Goal: Browse casually

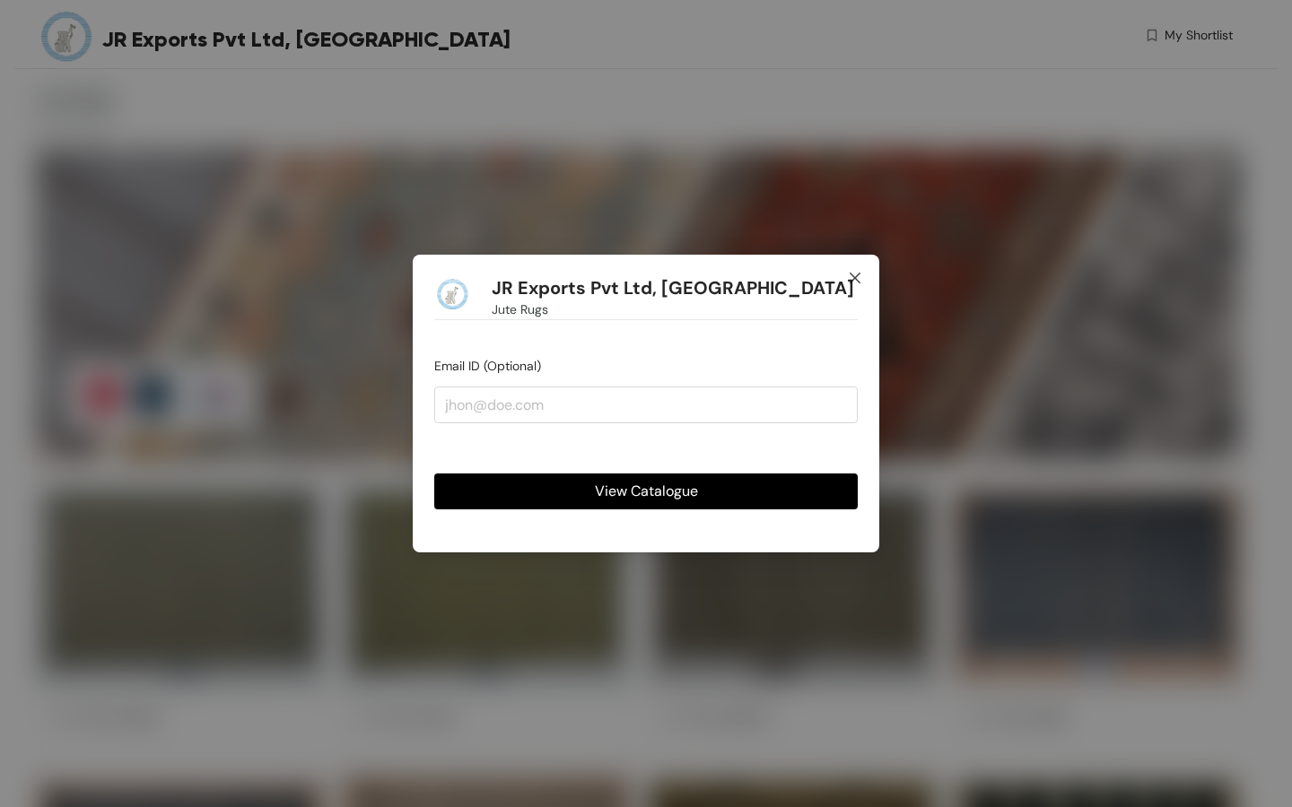
click at [856, 276] on icon "close" at bounding box center [854, 278] width 11 height 11
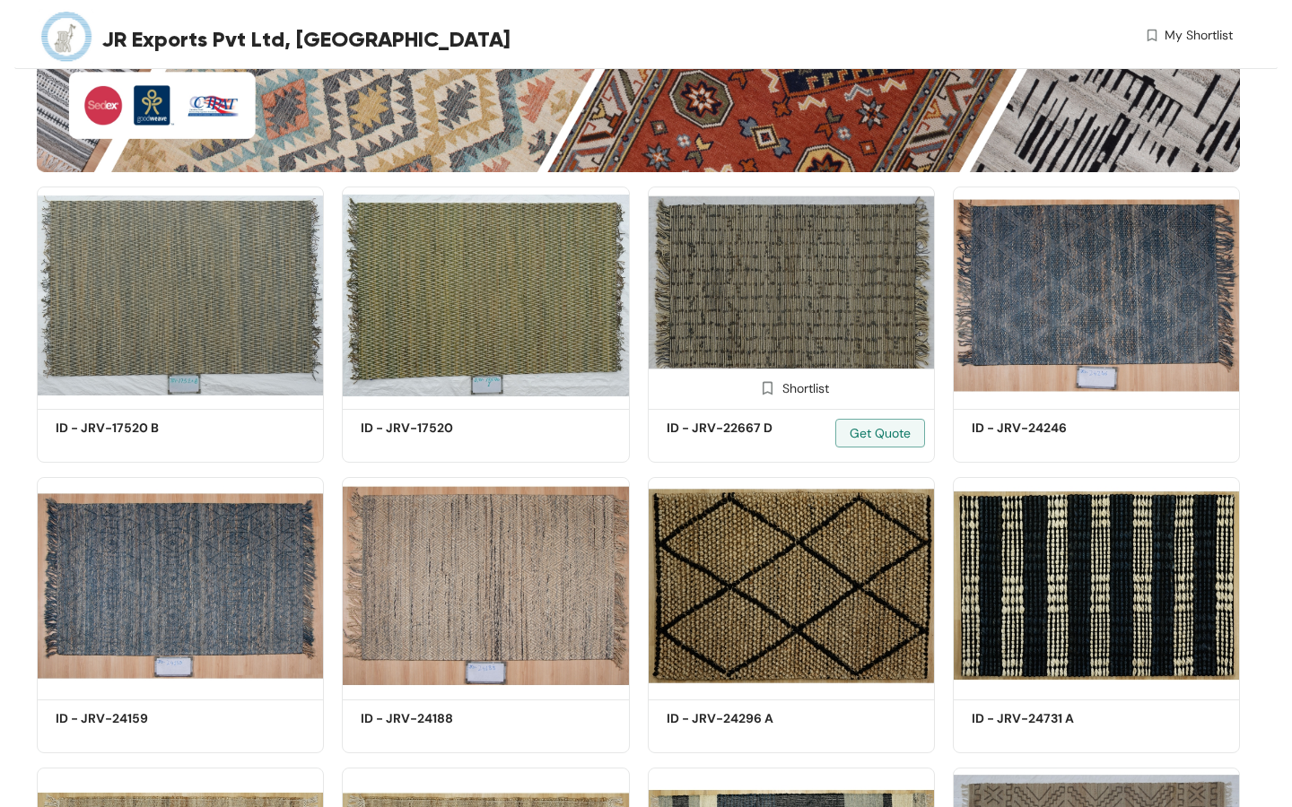
scroll to position [527, 0]
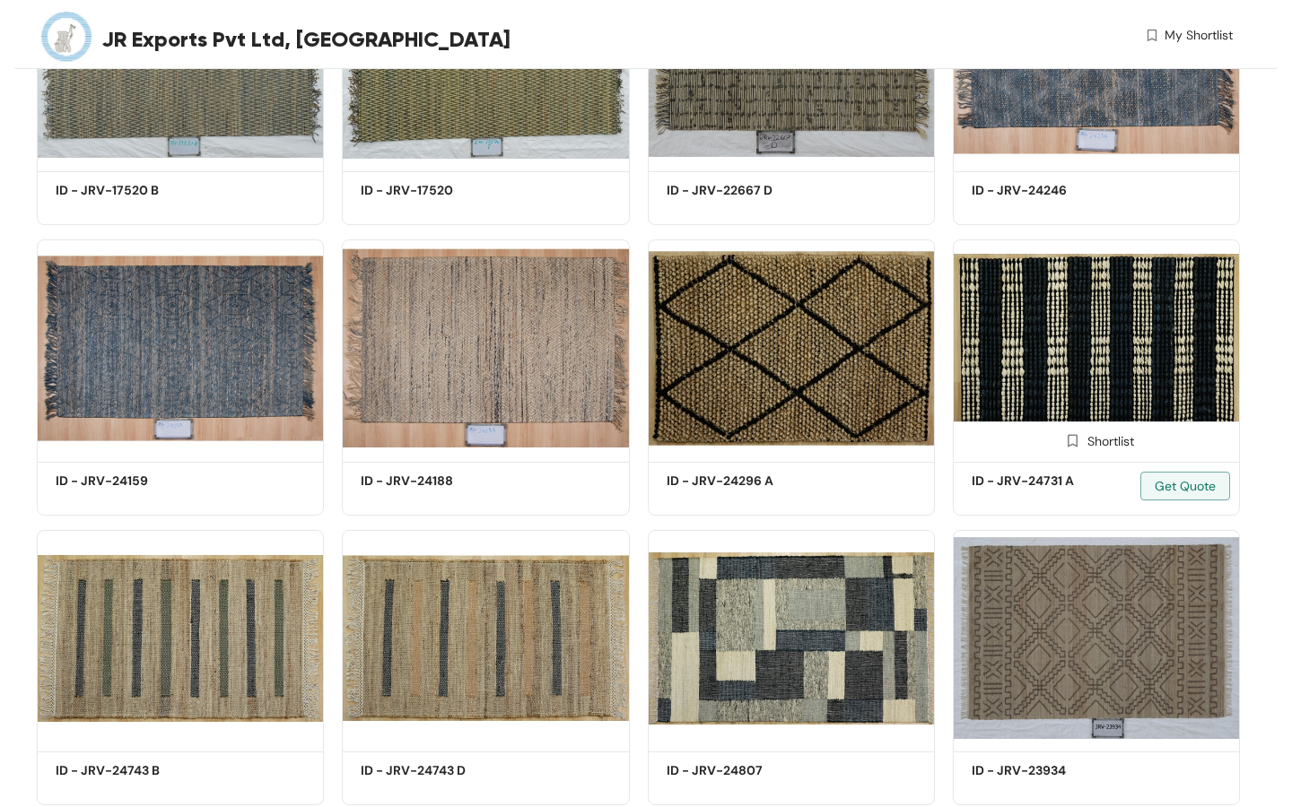
click at [993, 368] on img at bounding box center [1095, 347] width 287 height 217
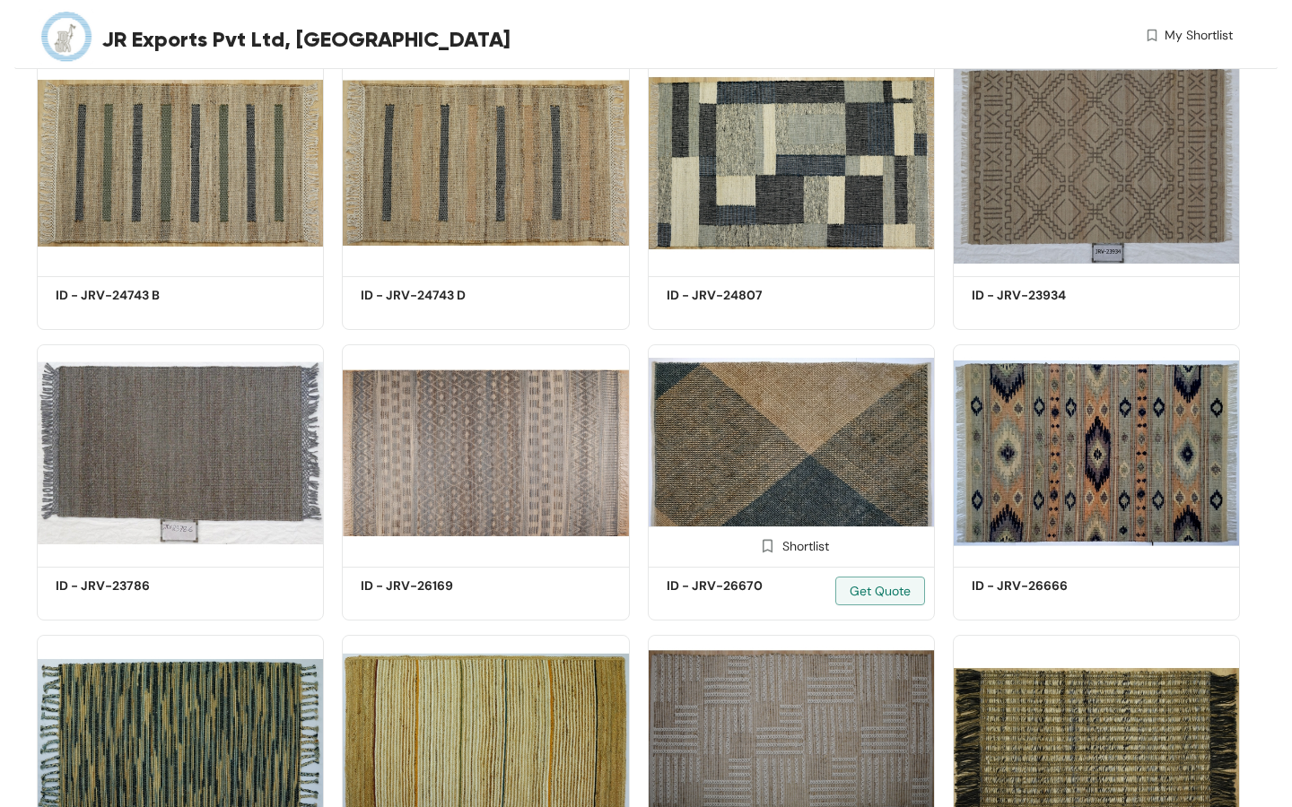
scroll to position [1015, 0]
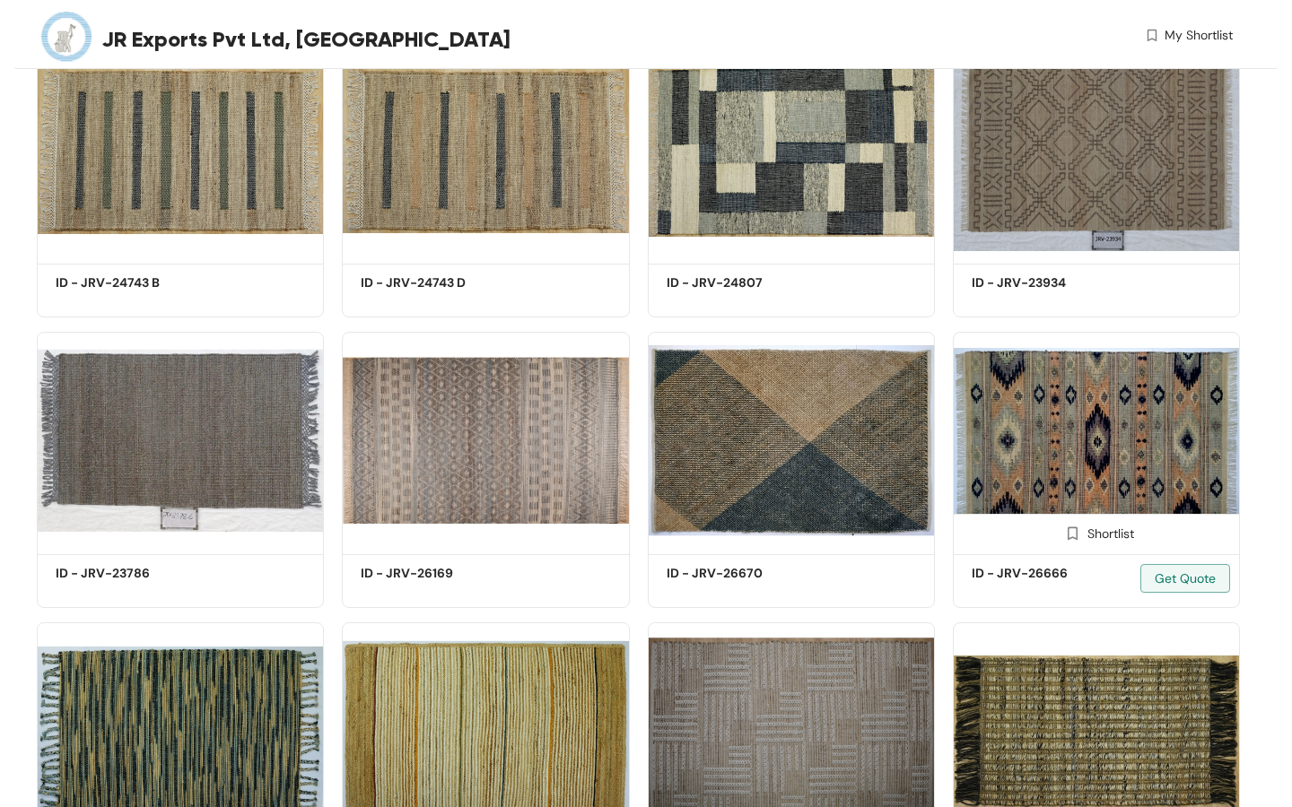
click at [1005, 394] on img at bounding box center [1095, 440] width 287 height 217
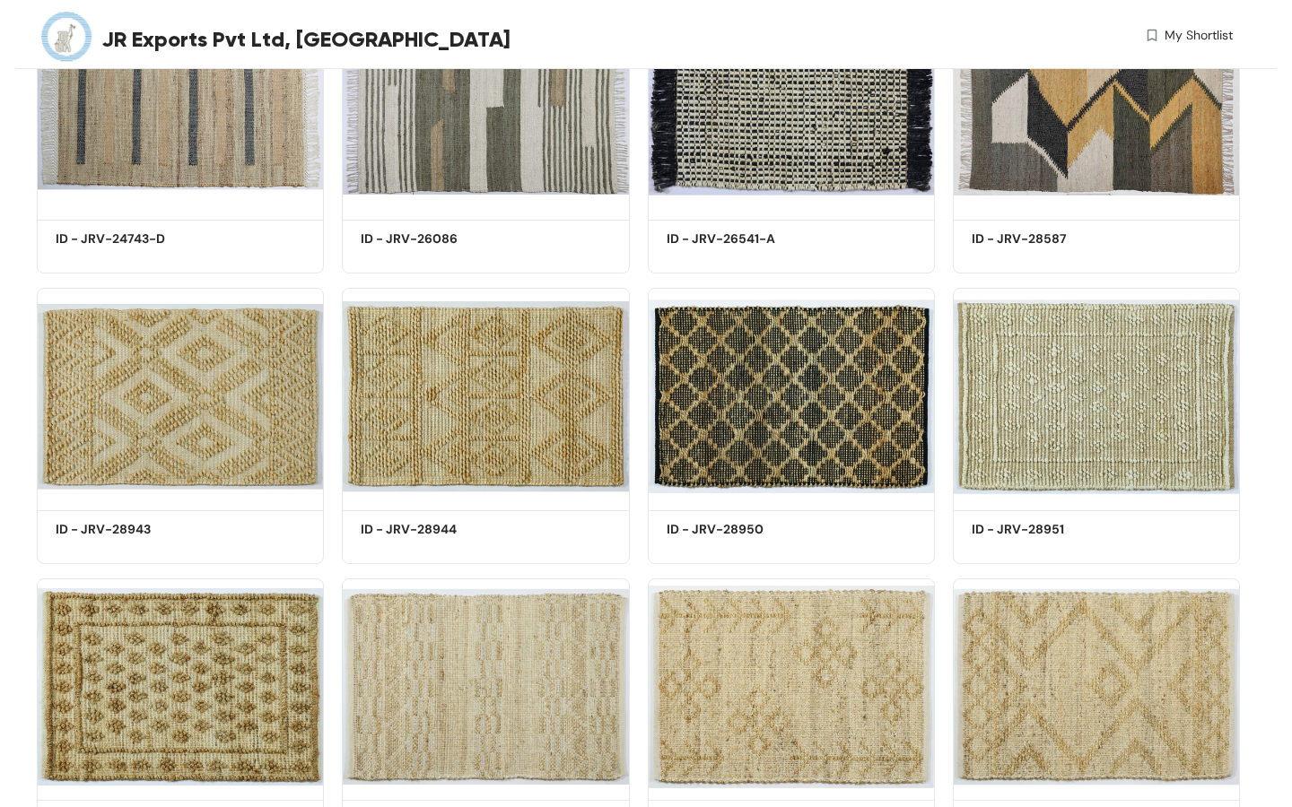
scroll to position [4560, 0]
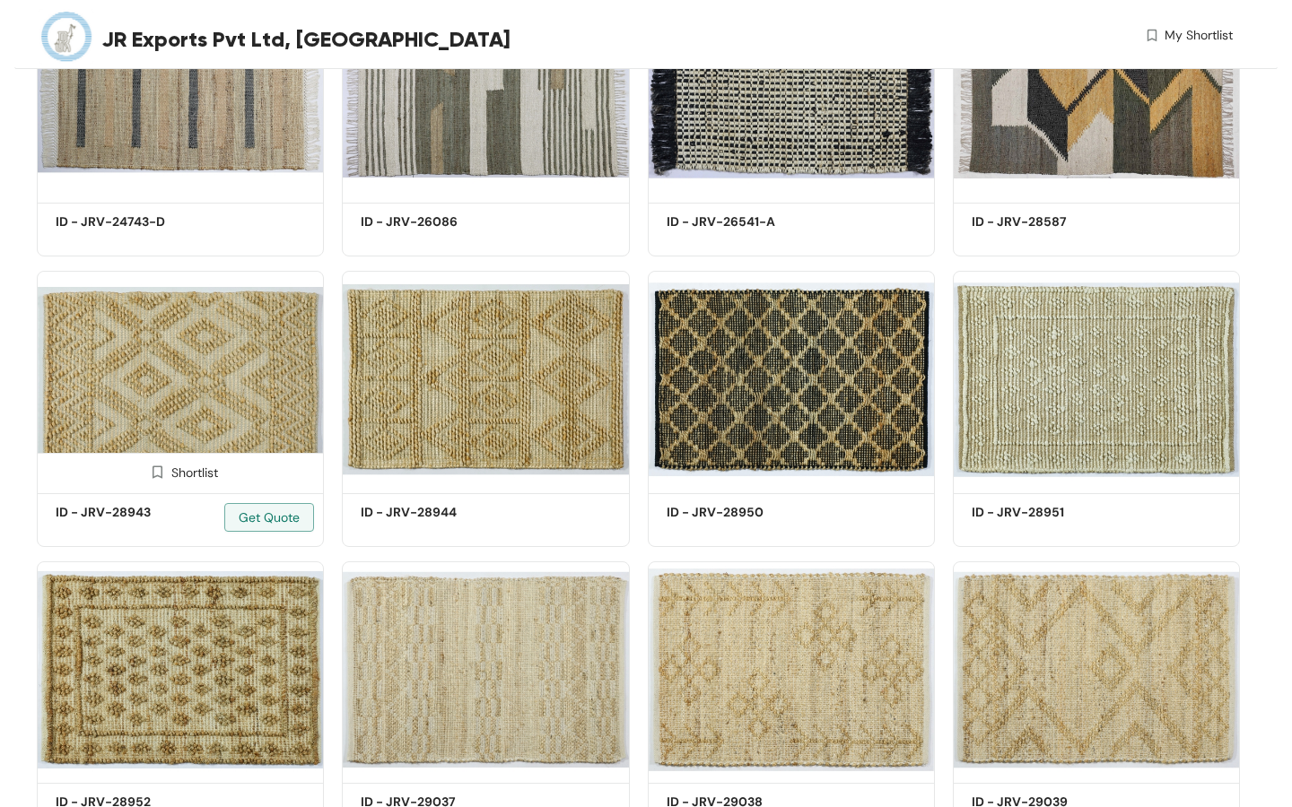
click at [219, 429] on img at bounding box center [180, 379] width 287 height 217
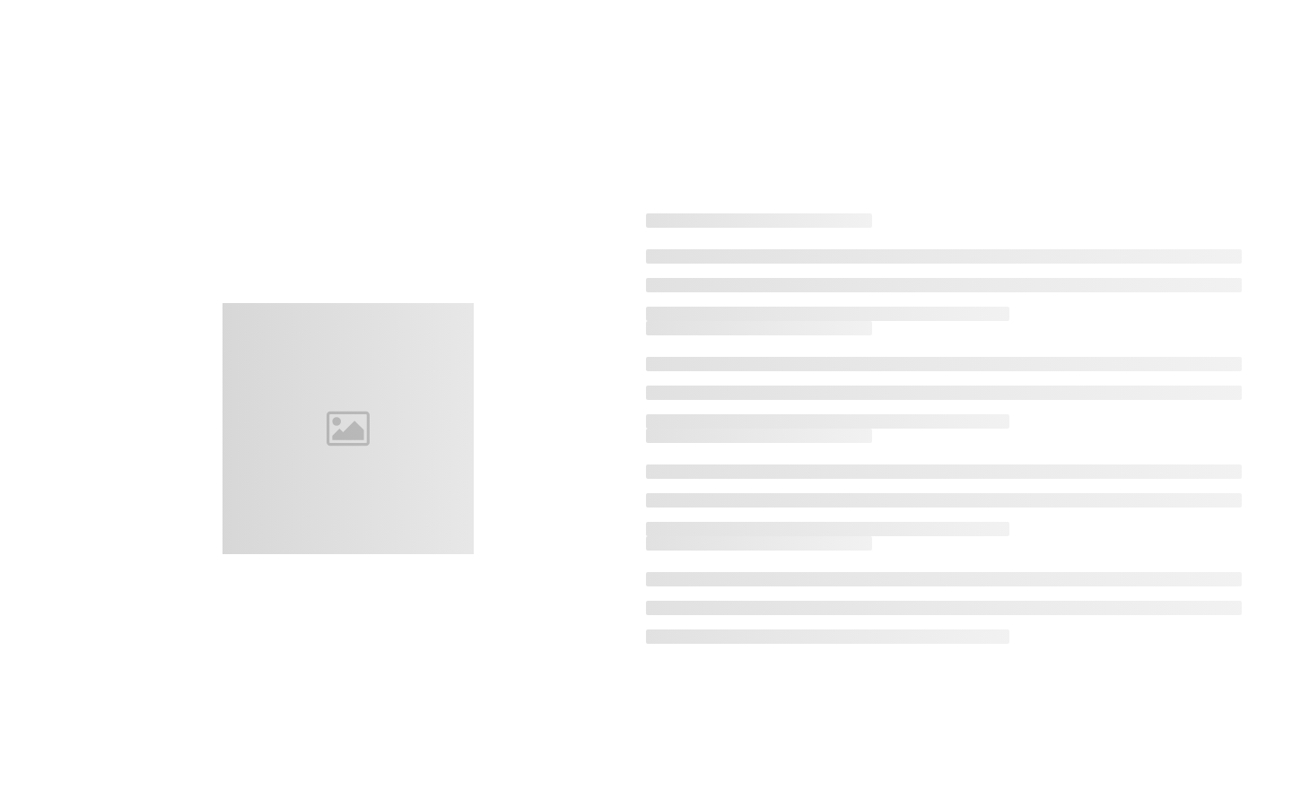
scroll to position [50, 0]
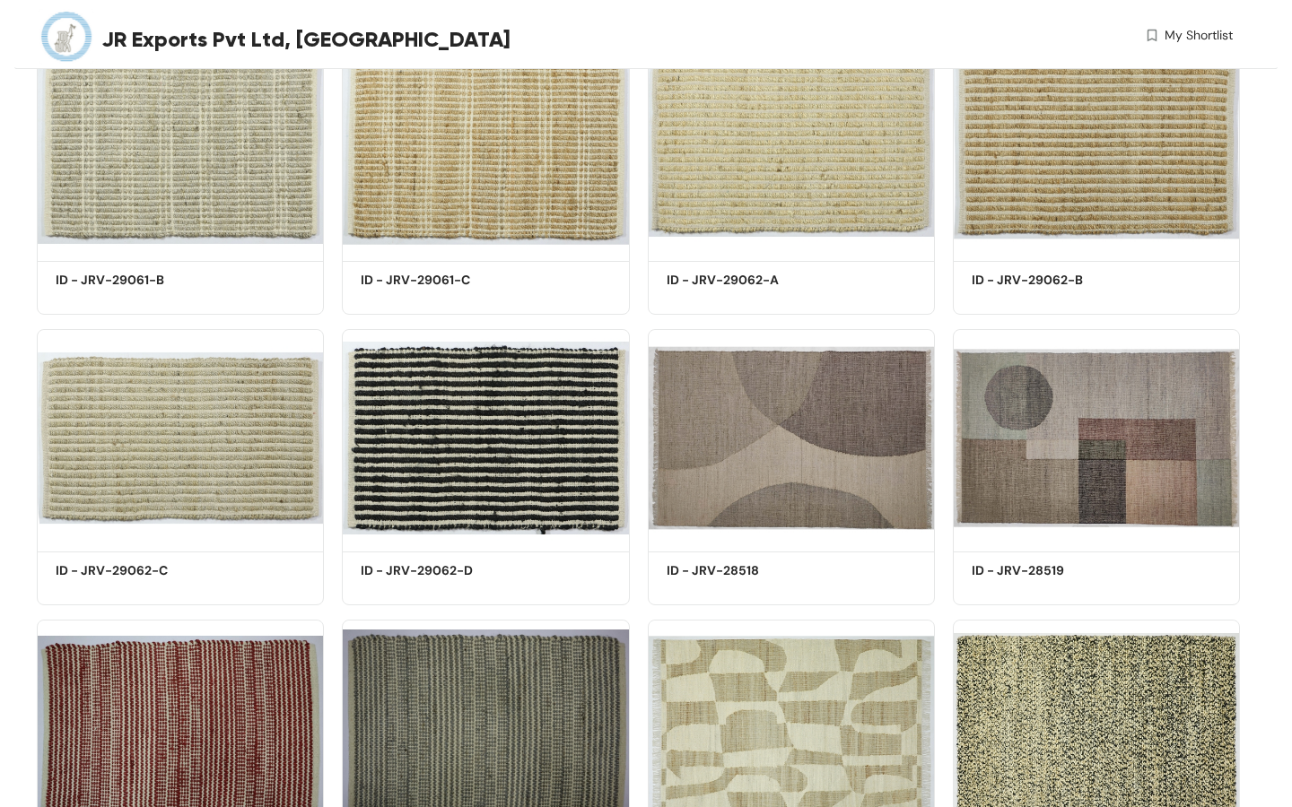
scroll to position [5954, 0]
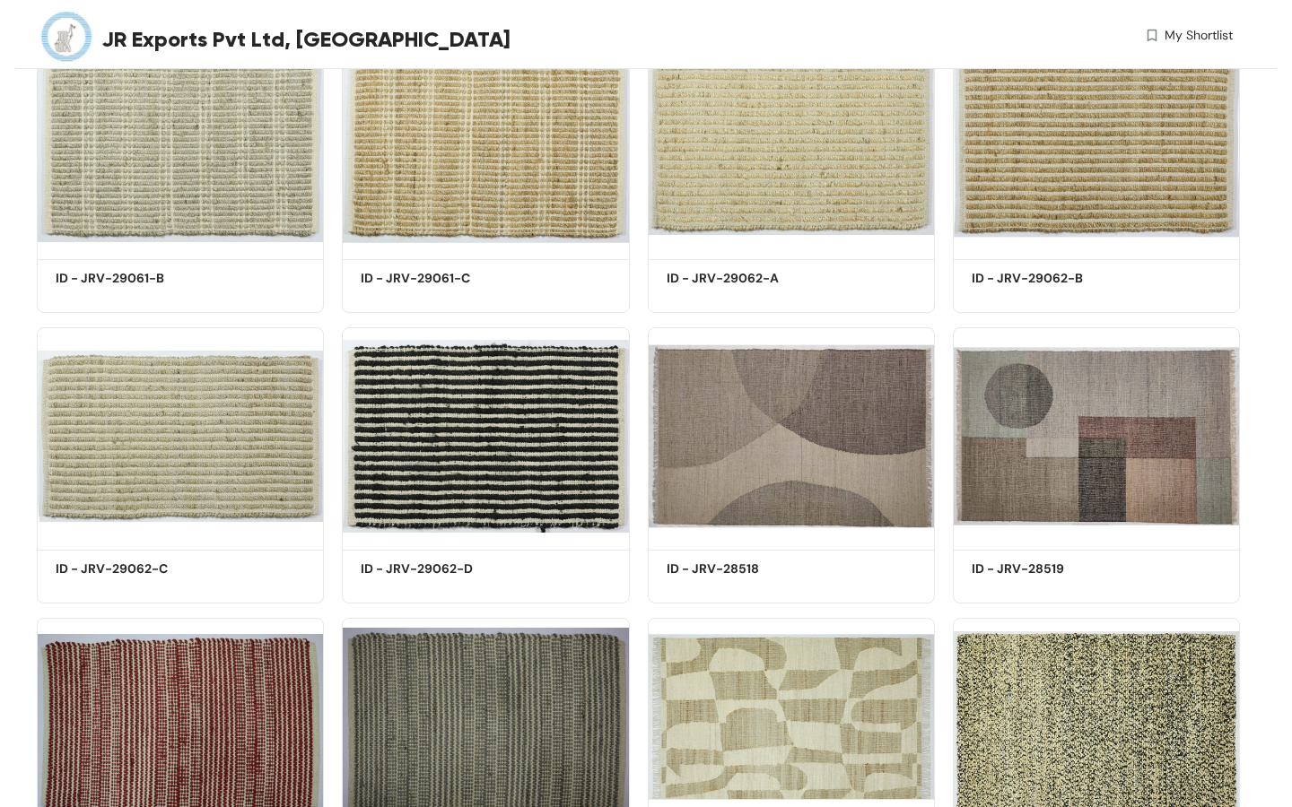
click at [676, 698] on img at bounding box center [791, 726] width 287 height 217
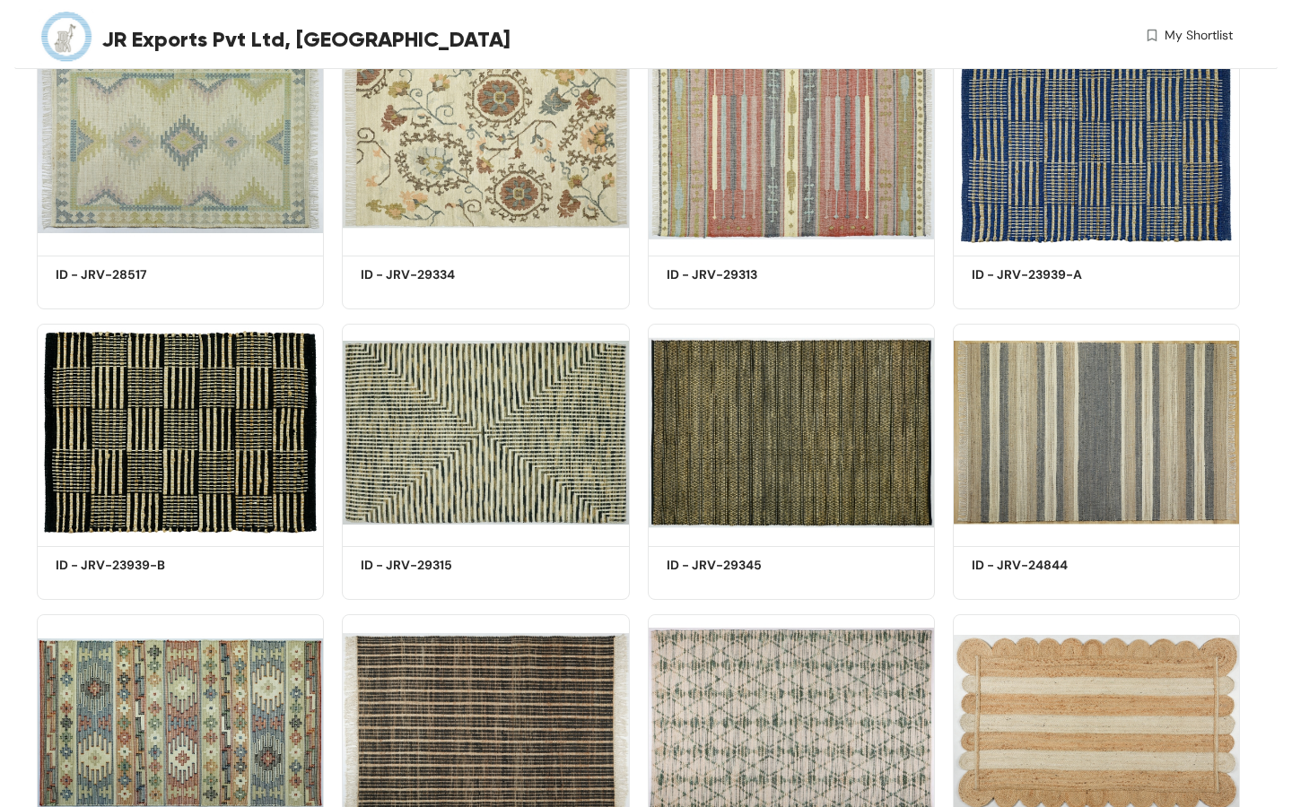
scroll to position [9154, 0]
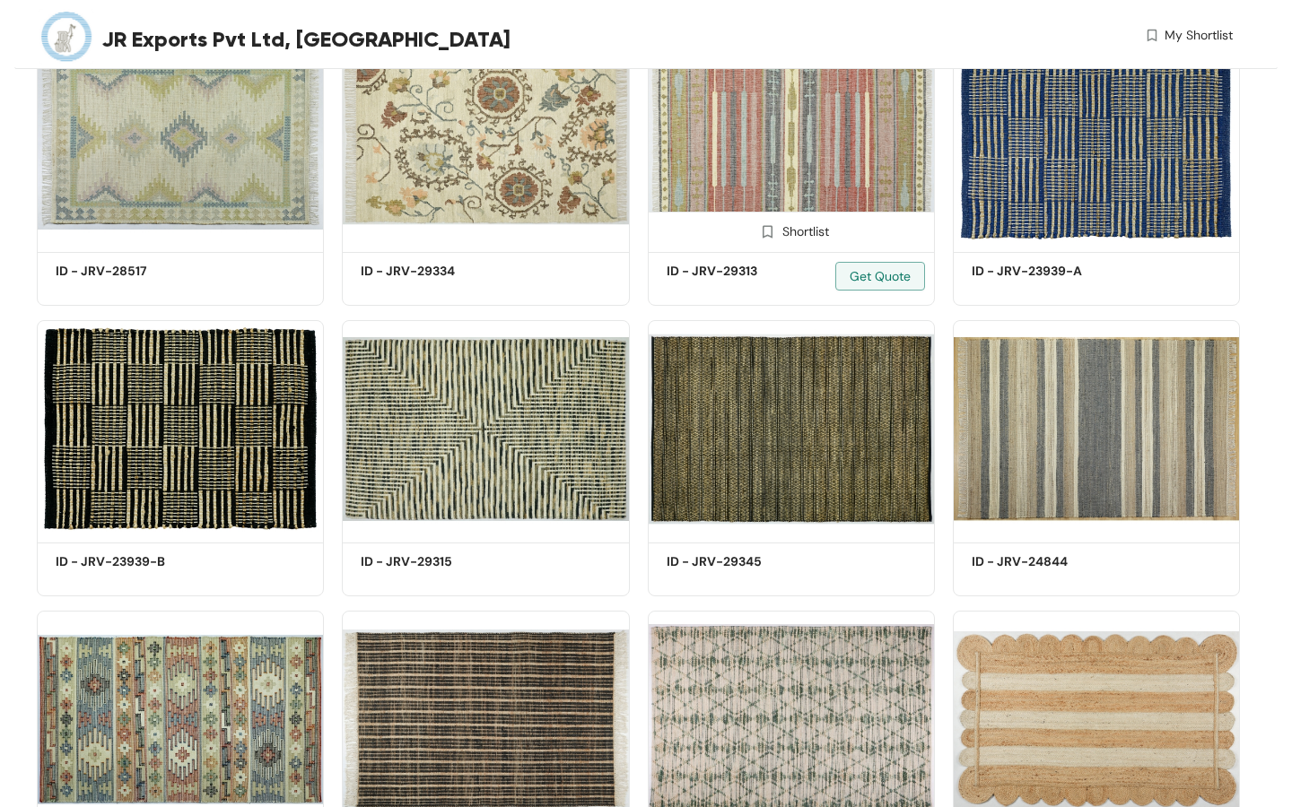
click at [811, 202] on img at bounding box center [791, 138] width 287 height 217
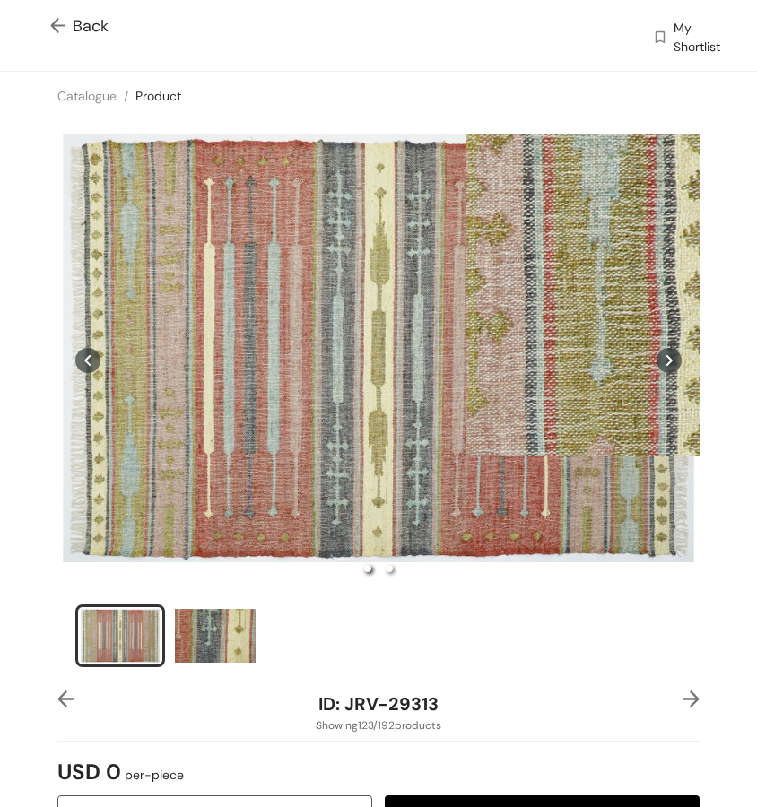
click at [645, 277] on div at bounding box center [644, 277] width 359 height 359
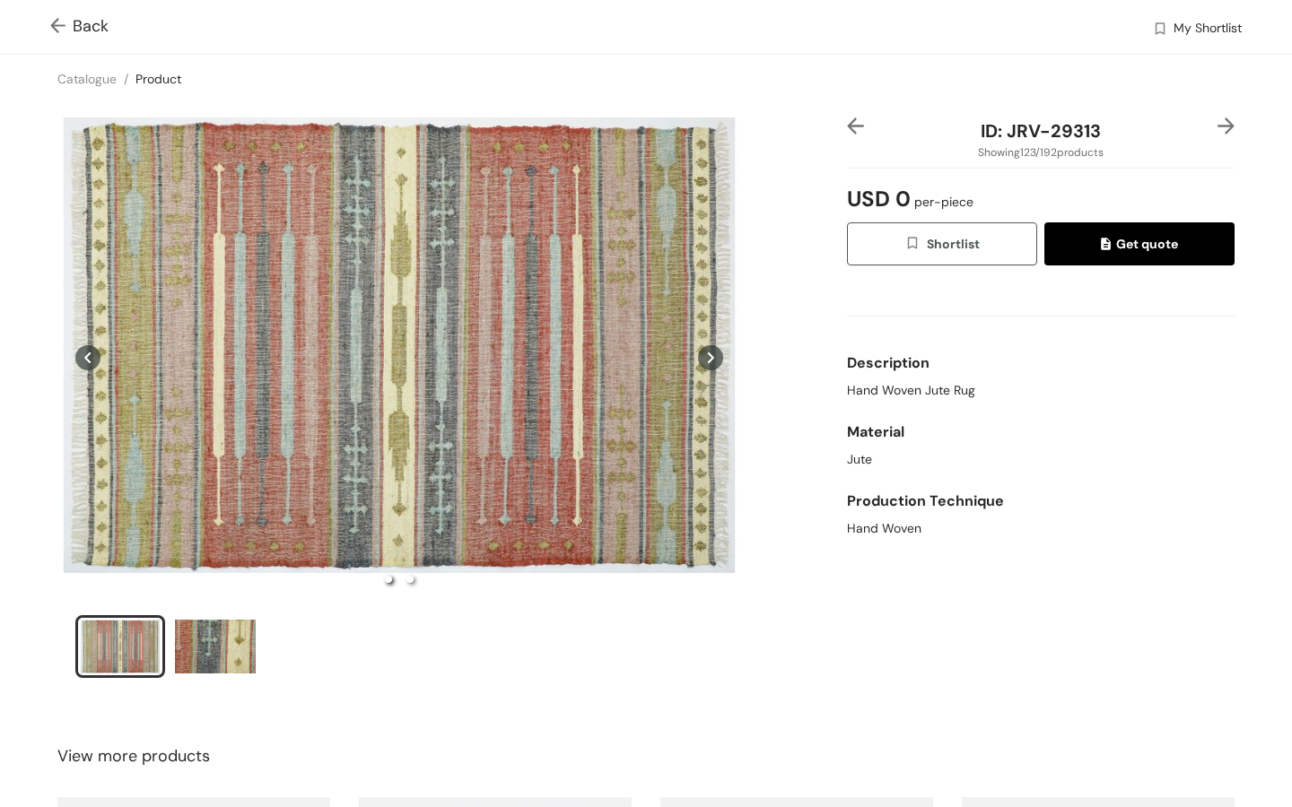
click at [65, 25] on img at bounding box center [61, 27] width 22 height 19
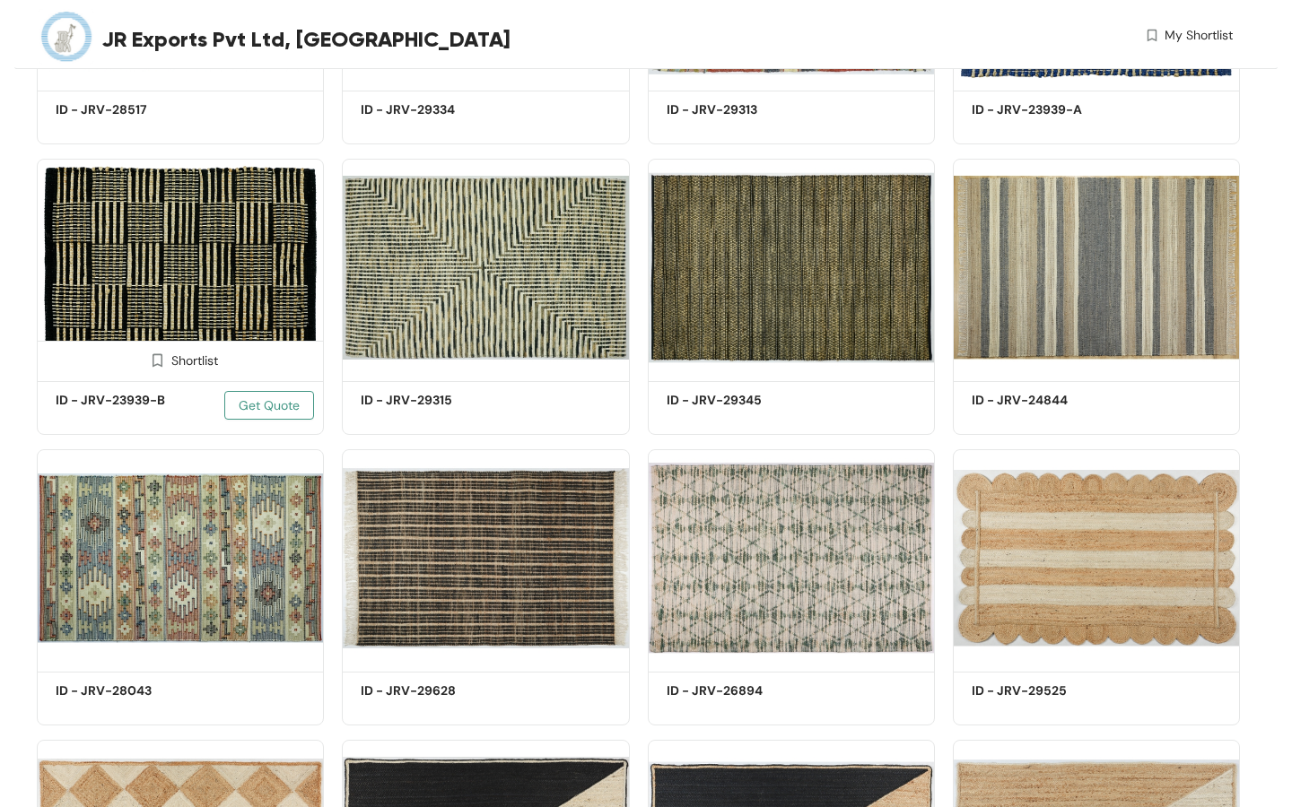
scroll to position [9459, 0]
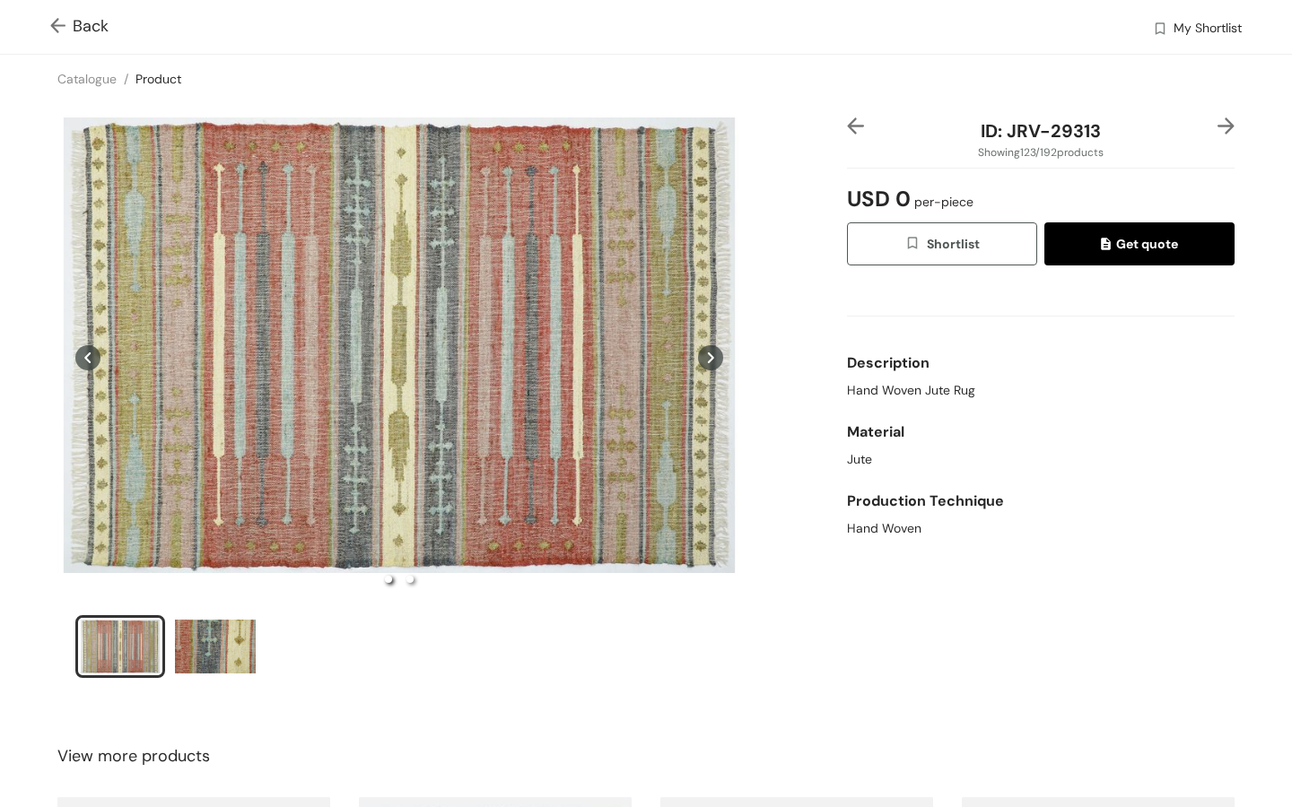
click at [64, 22] on img at bounding box center [61, 27] width 22 height 19
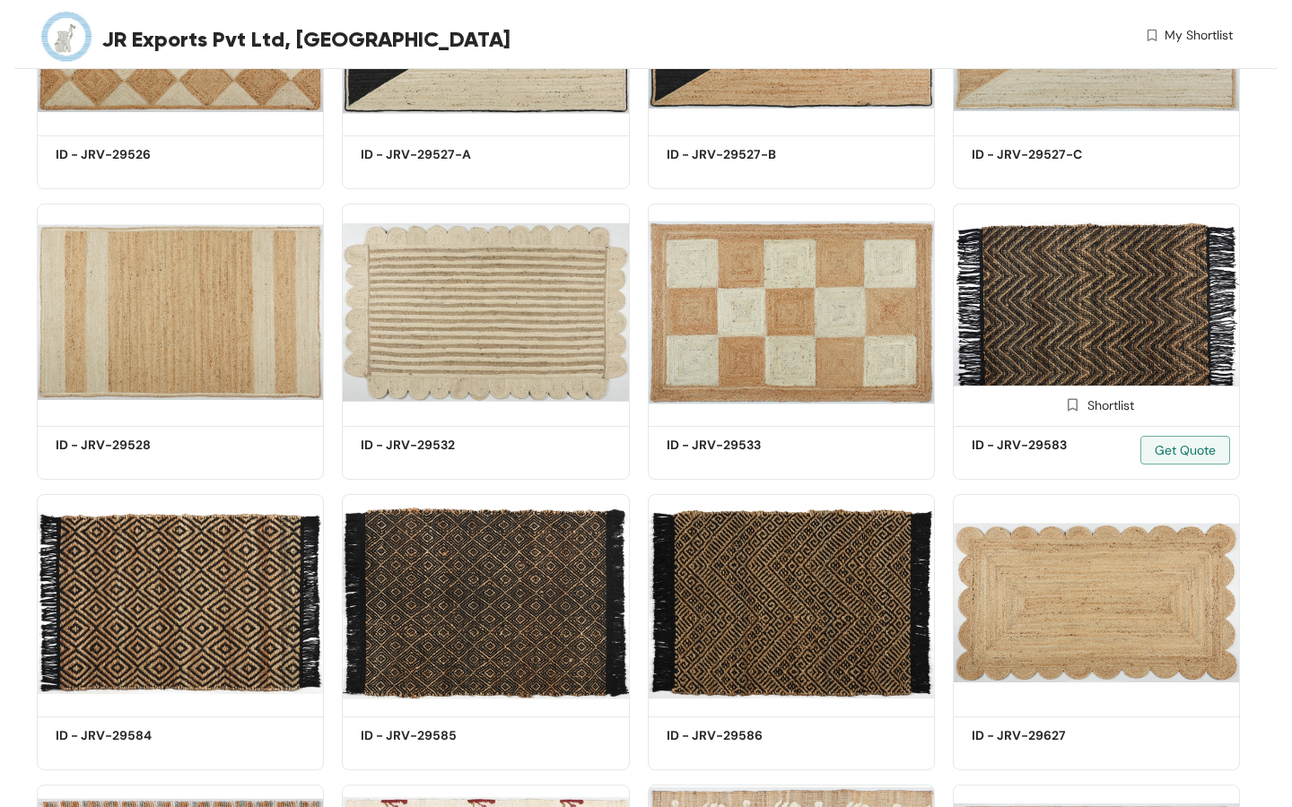
scroll to position [10375, 0]
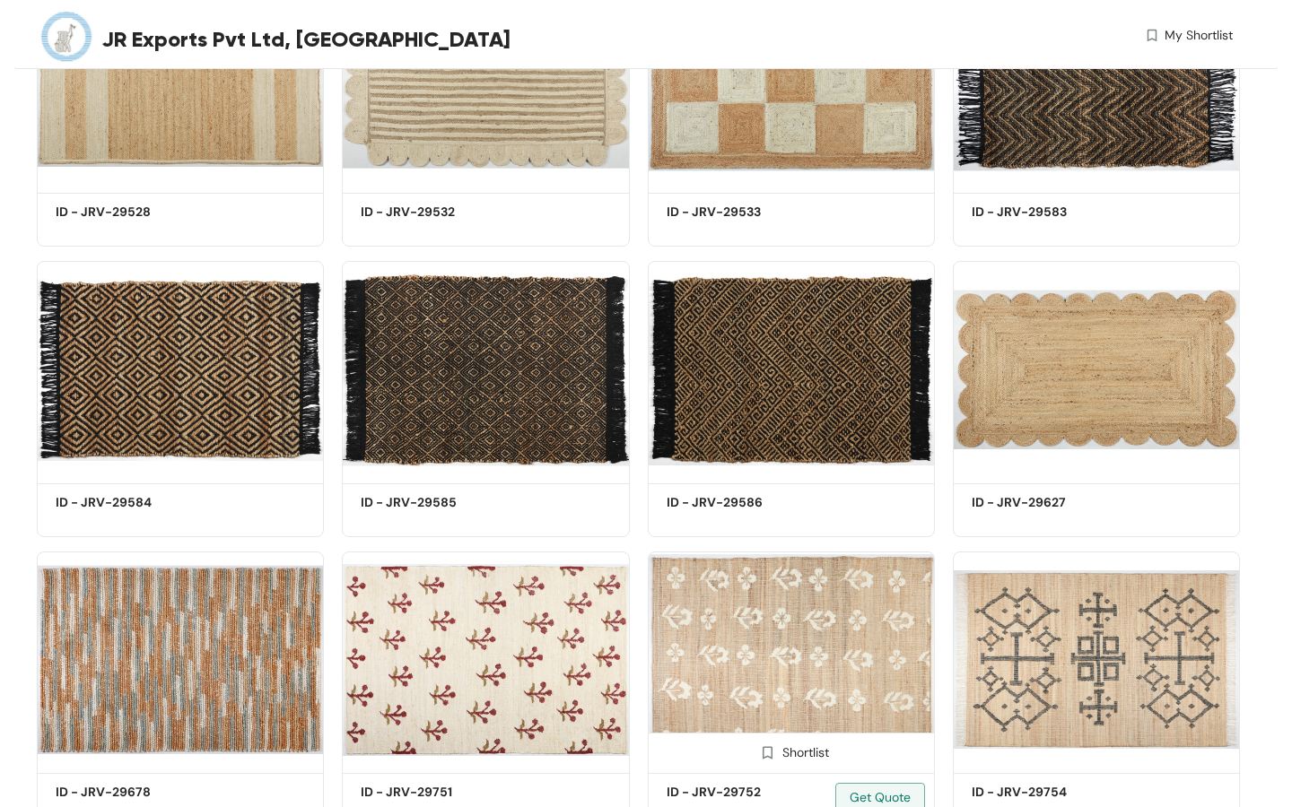
click at [826, 674] on img at bounding box center [791, 660] width 287 height 217
